Goal: Information Seeking & Learning: Learn about a topic

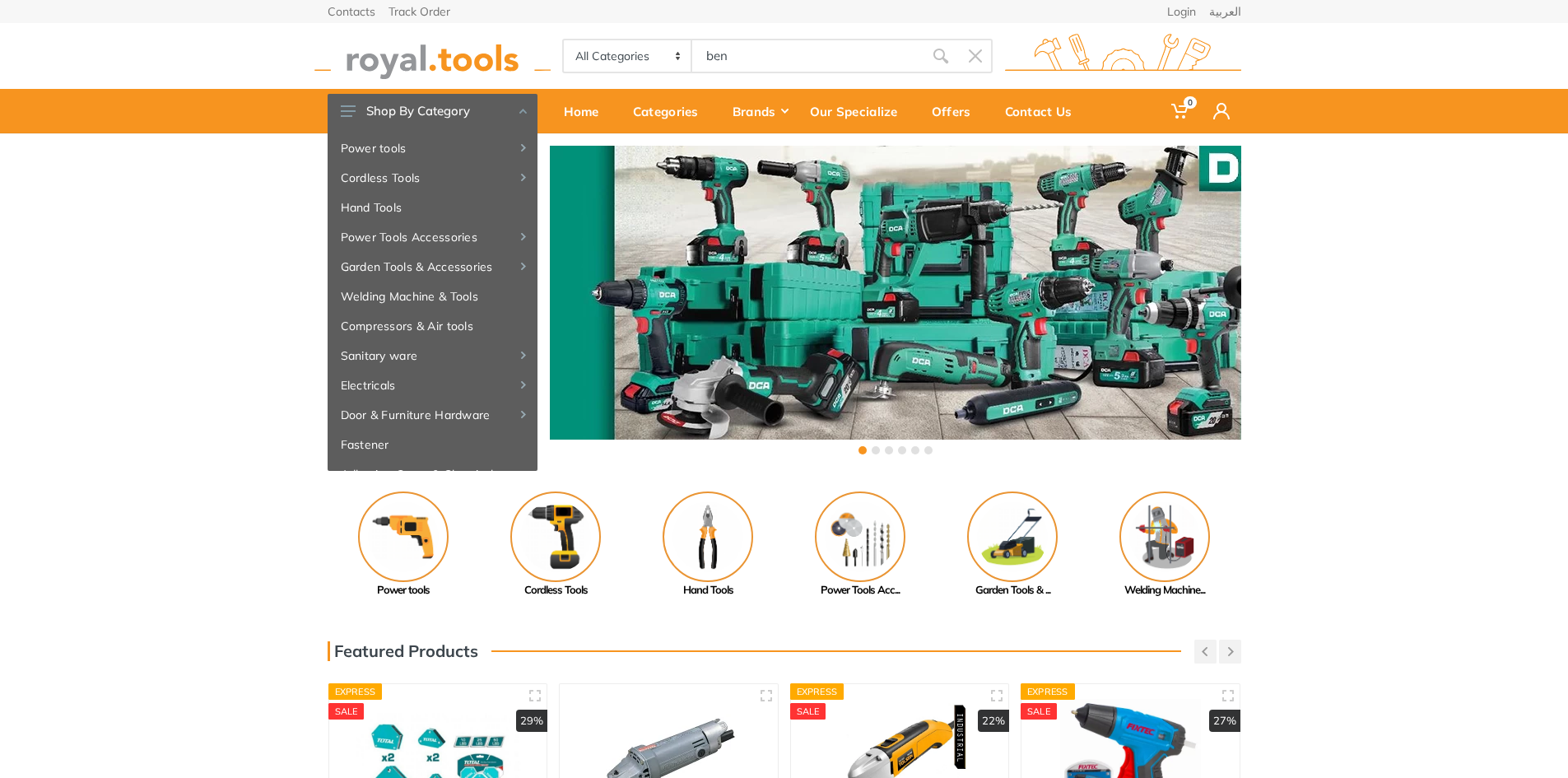
type input "ben"
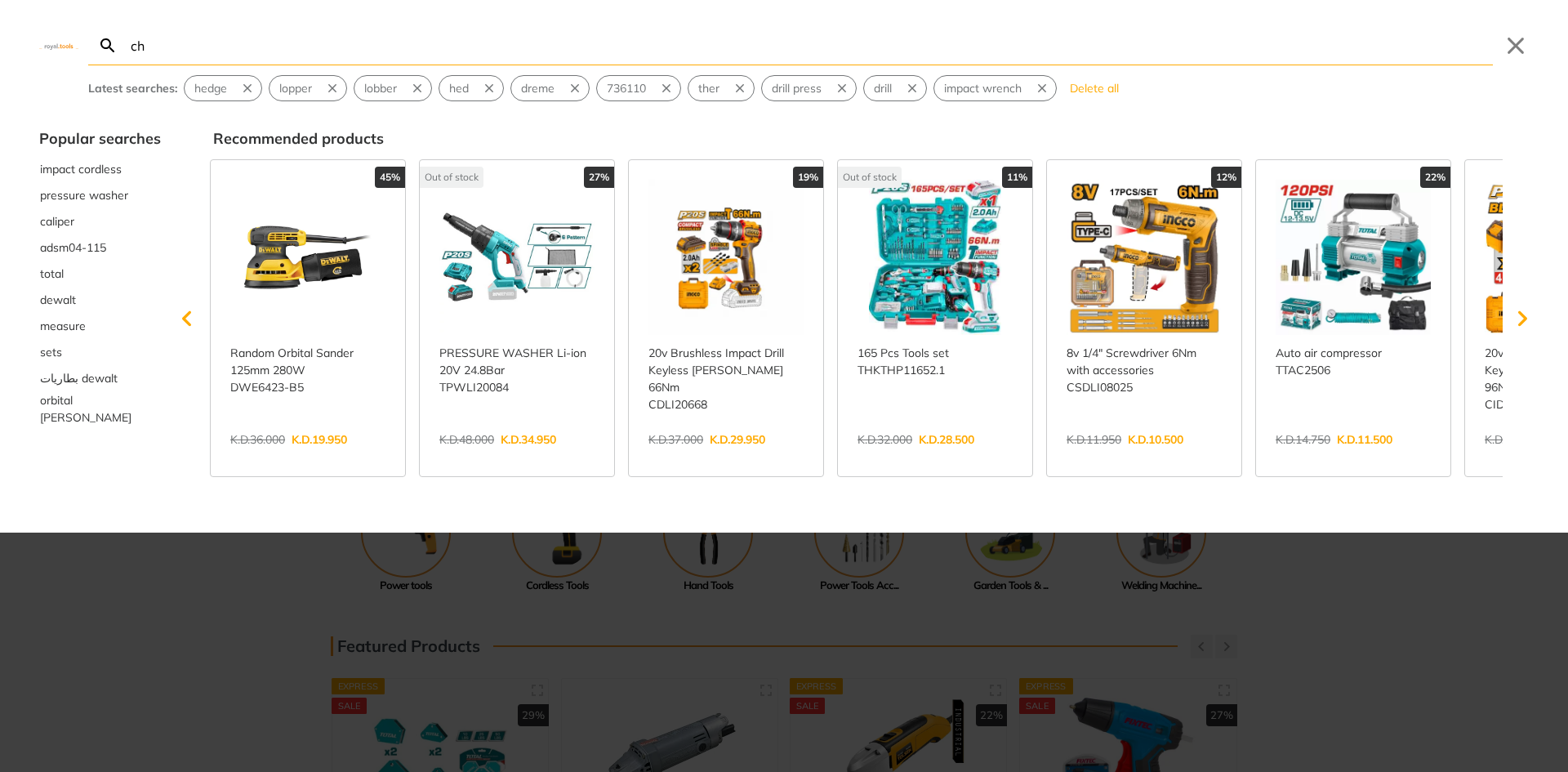
type input "ch"
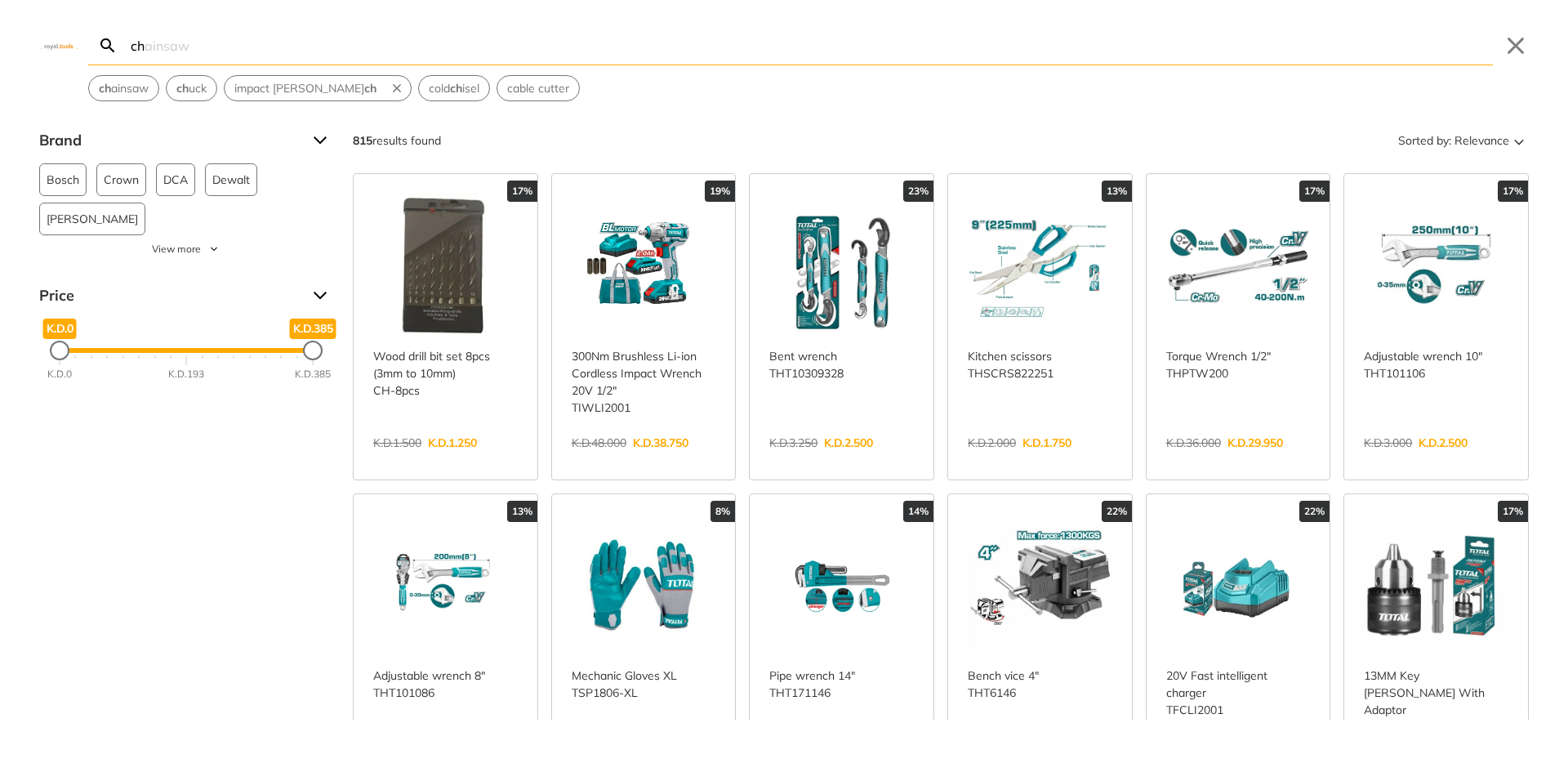
type input "c"
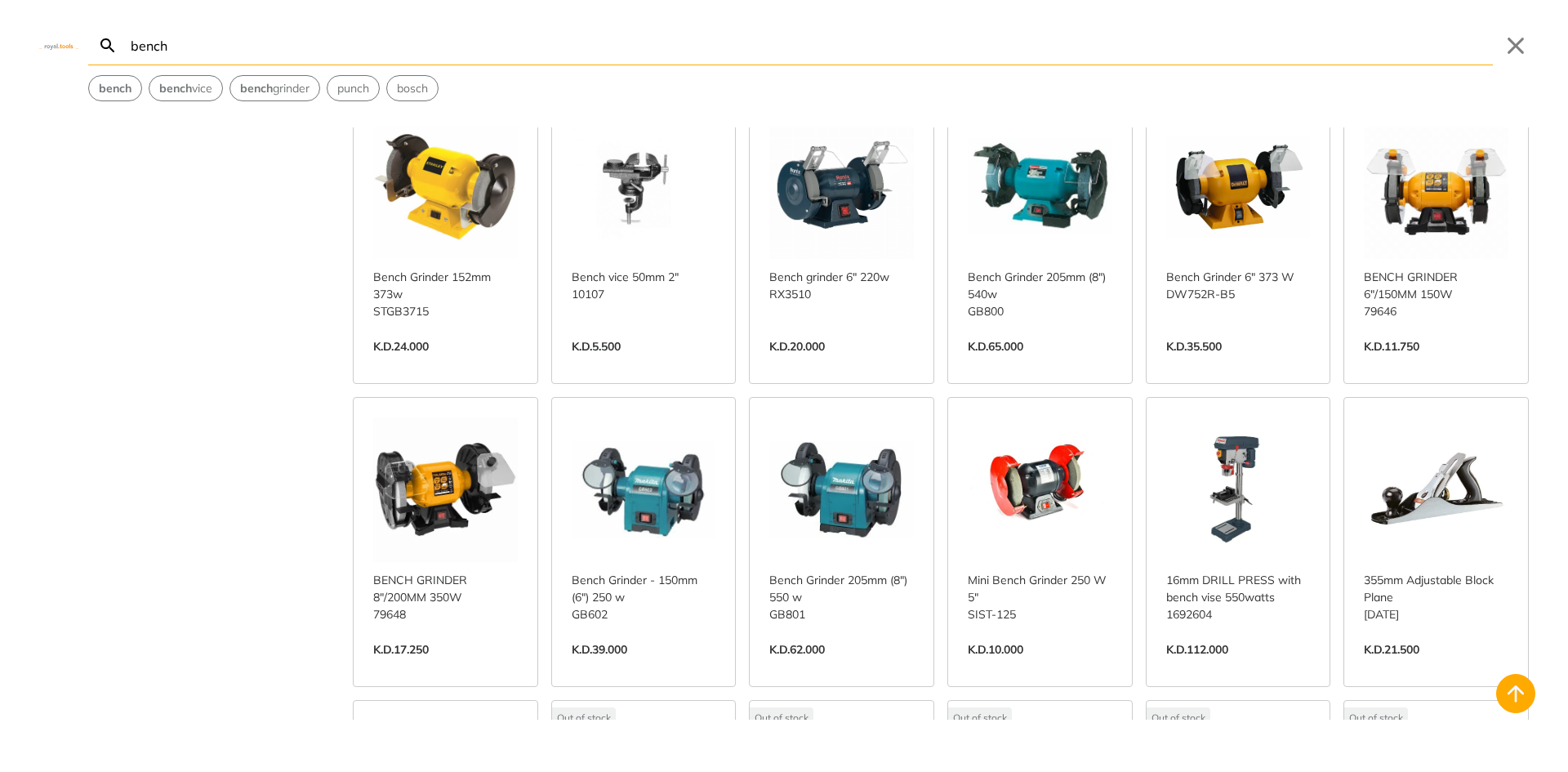
scroll to position [735, 0]
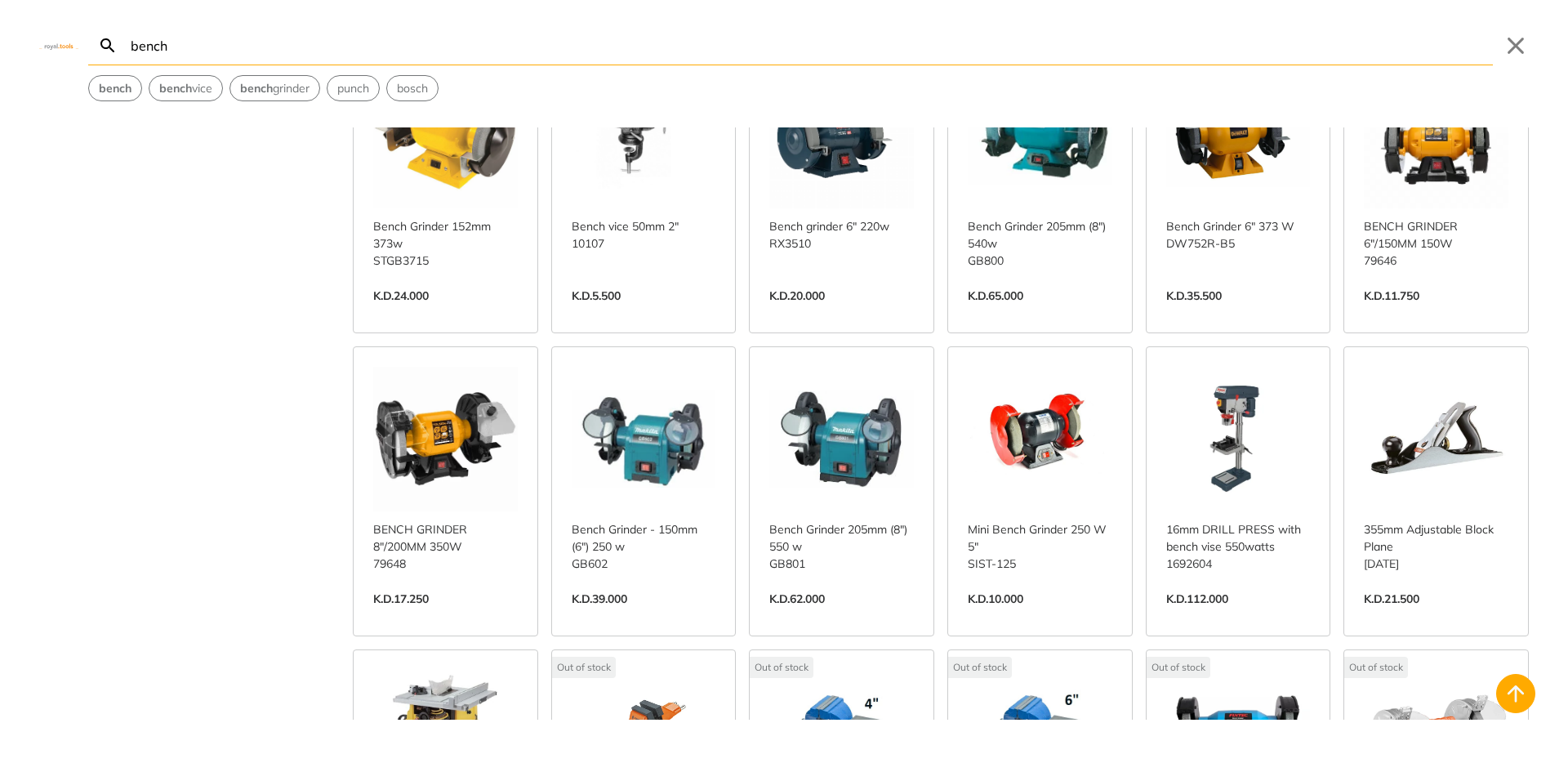
type input "bench"
click at [621, 615] on link "View more →" at bounding box center [644, 615] width 145 height 0
click at [852, 615] on link "View more →" at bounding box center [841, 615] width 145 height 0
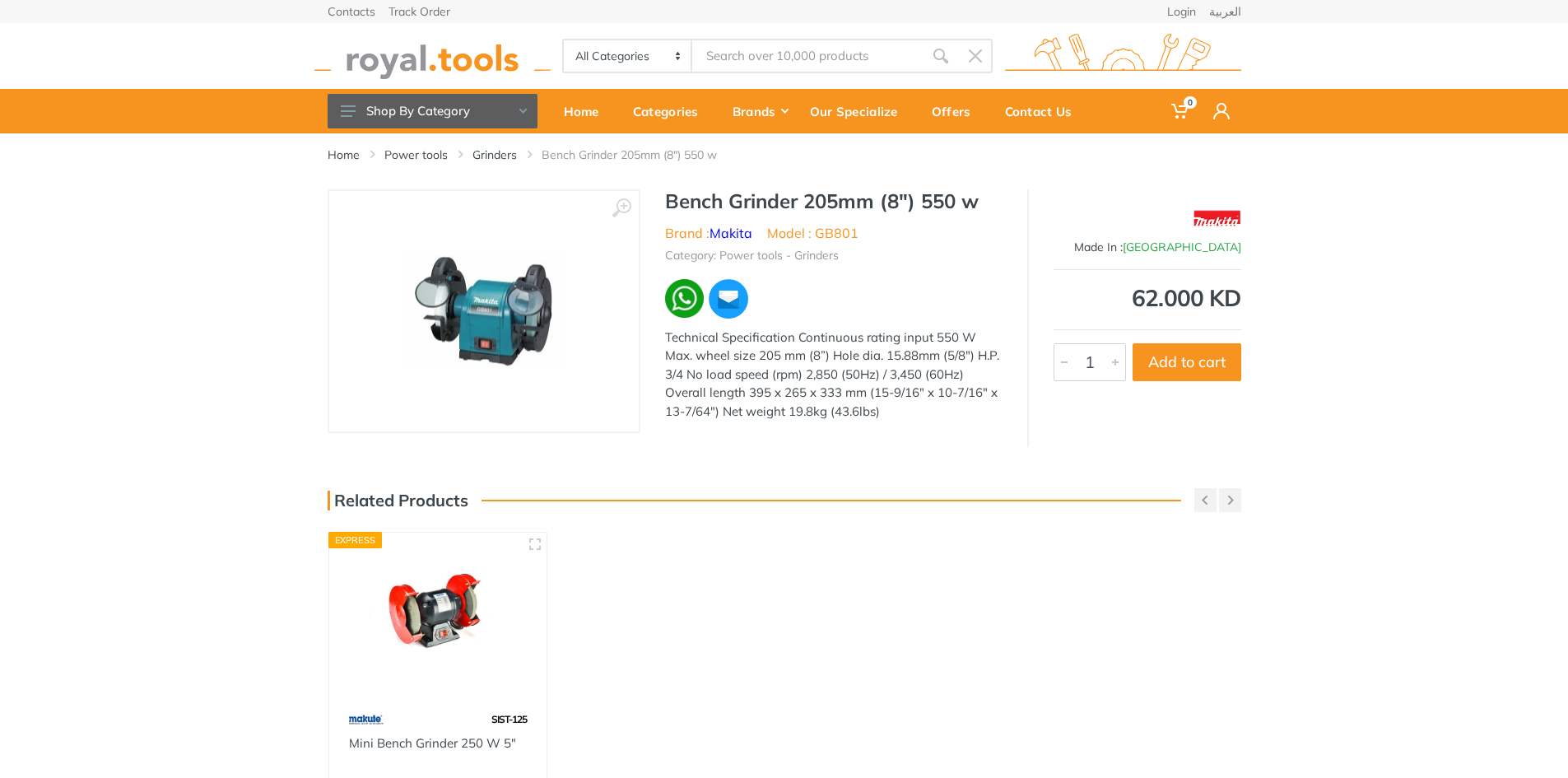
click at [1330, 383] on div "‹ › Bench Grinder 205mm (8") 550 w Brand : Makita 1" at bounding box center [784, 318] width 1568 height 258
